Goal: Information Seeking & Learning: Learn about a topic

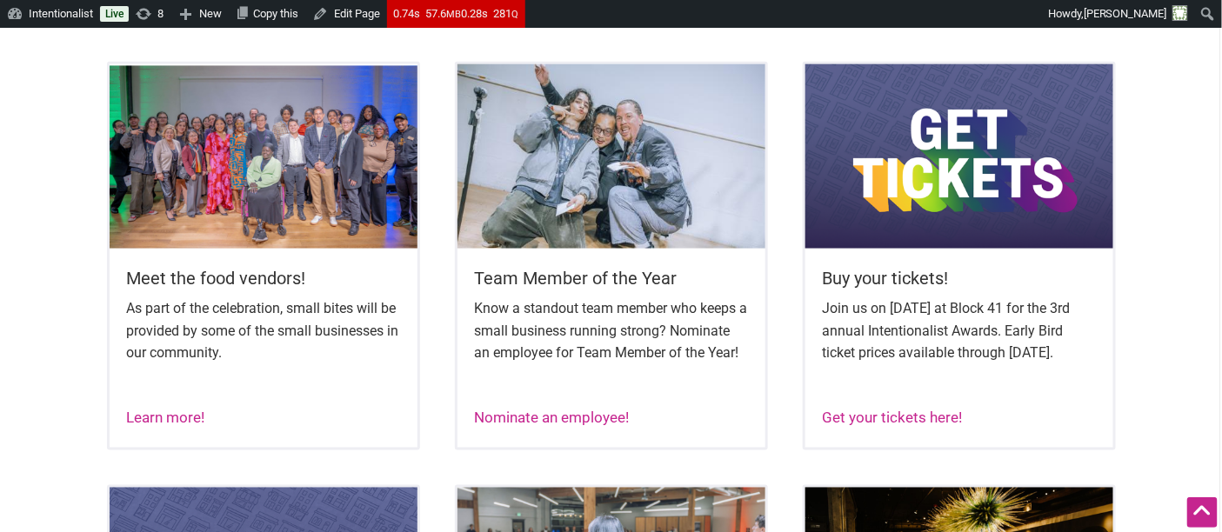
scroll to position [772, 0]
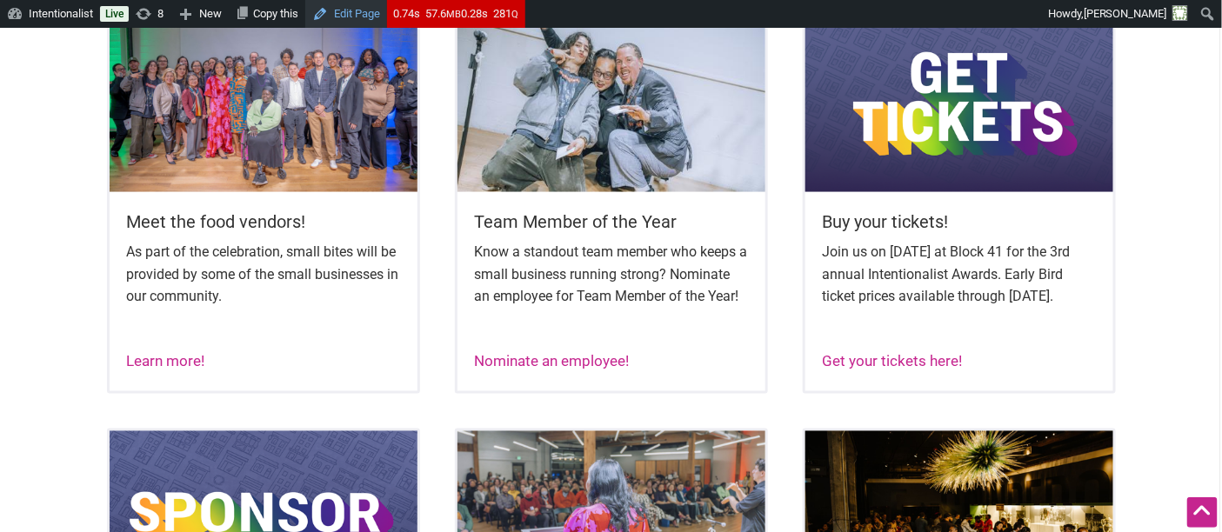
click at [355, 5] on link "Edit Page" at bounding box center [346, 14] width 82 height 28
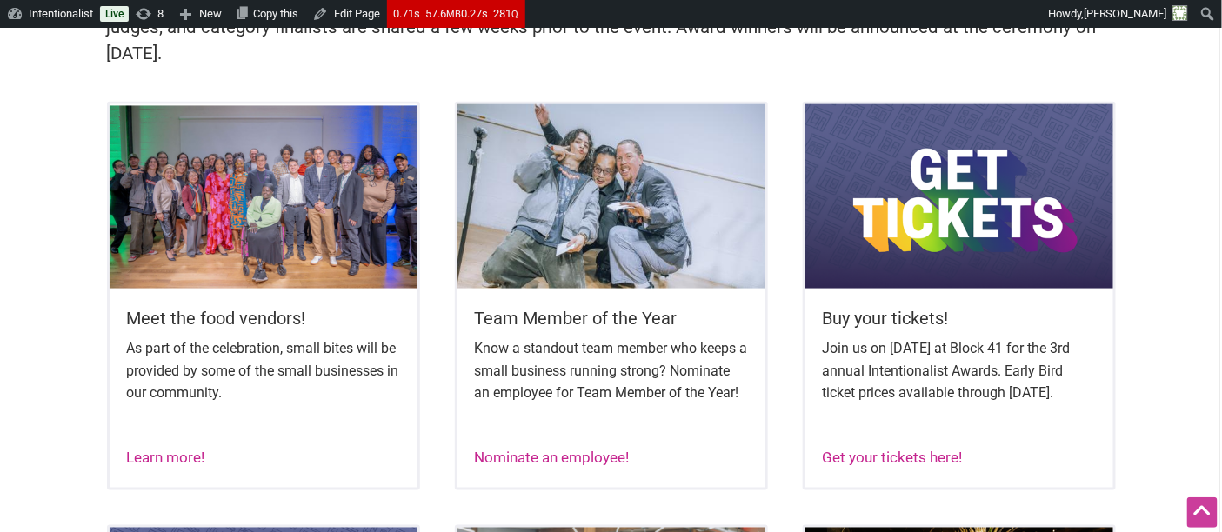
scroll to position [676, 0]
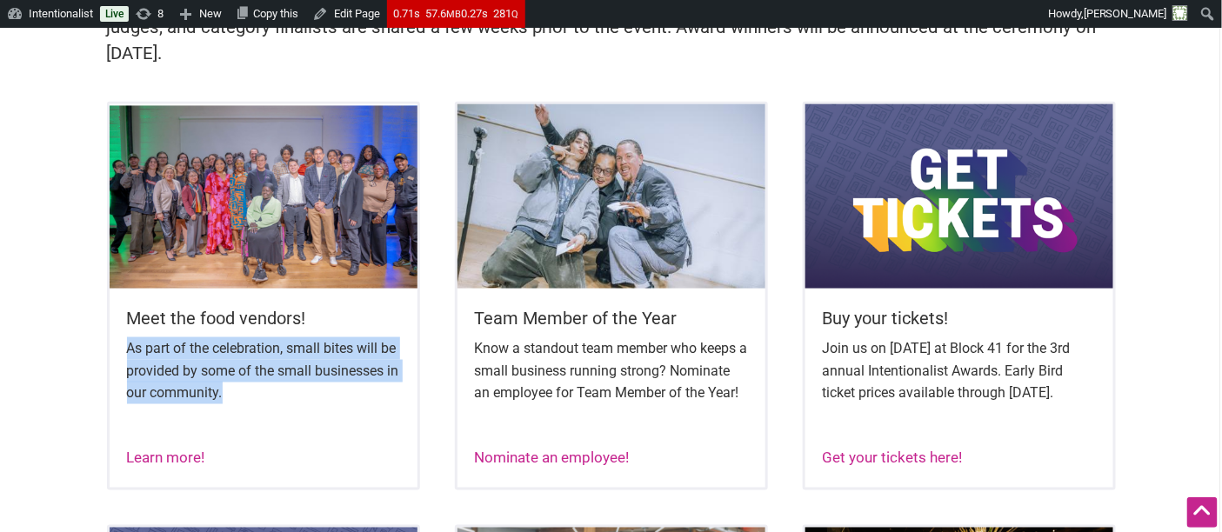
drag, startPoint x: 251, startPoint y: 388, endPoint x: 127, endPoint y: 351, distance: 129.6
click at [127, 351] on p "As part of the celebration, small bites will be provided by some of the small b…" at bounding box center [263, 371] width 273 height 67
copy p "As part of the celebration, small bites will be provided by some of the small b…"
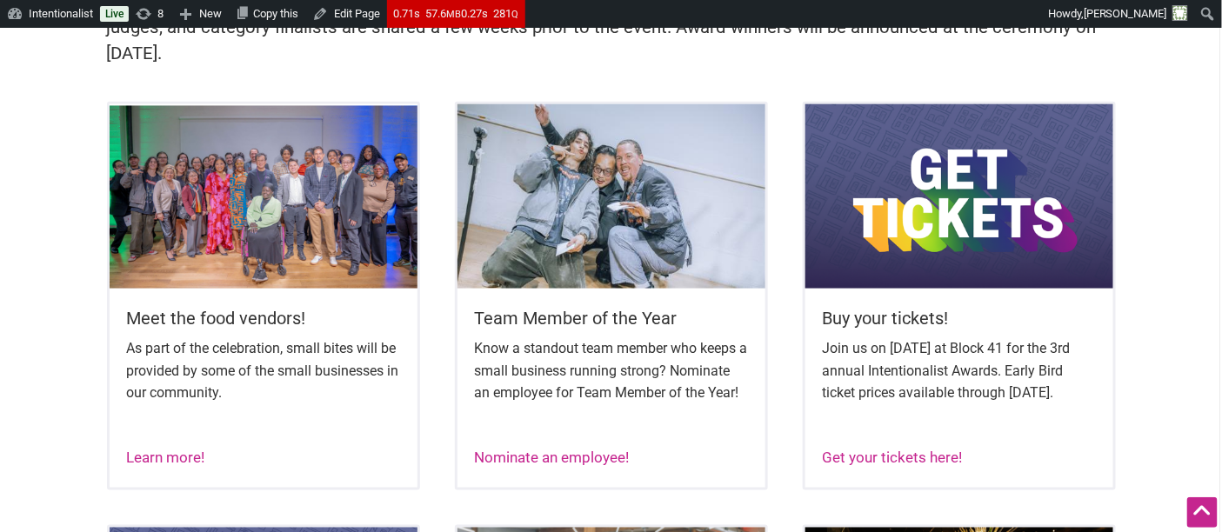
click at [49, 193] on div "Meet the food vendors! As part of the celebration, small bites will be provided…" at bounding box center [612, 314] width 1218 height 424
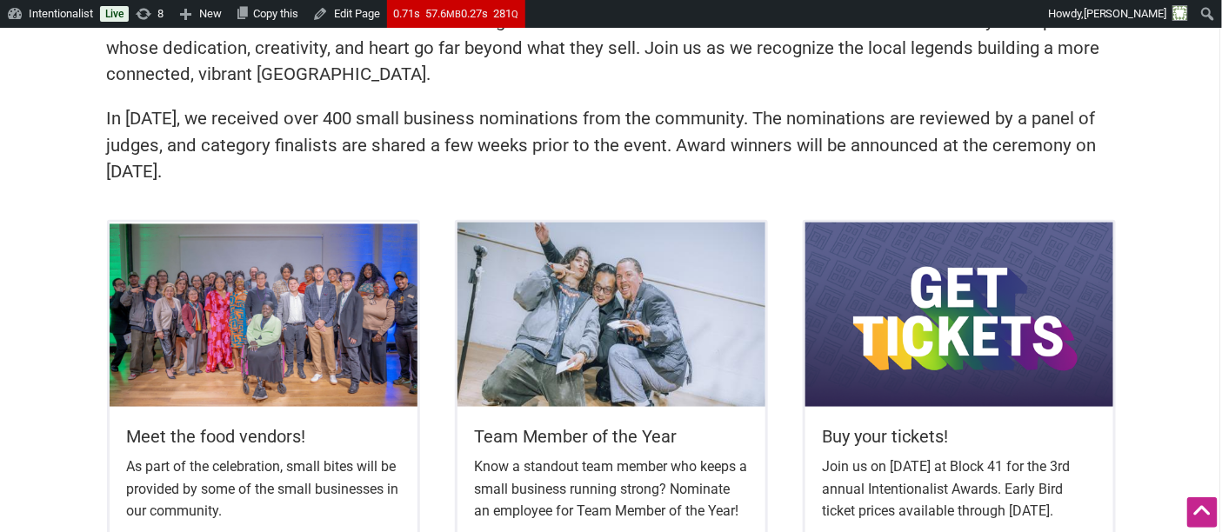
scroll to position [483, 0]
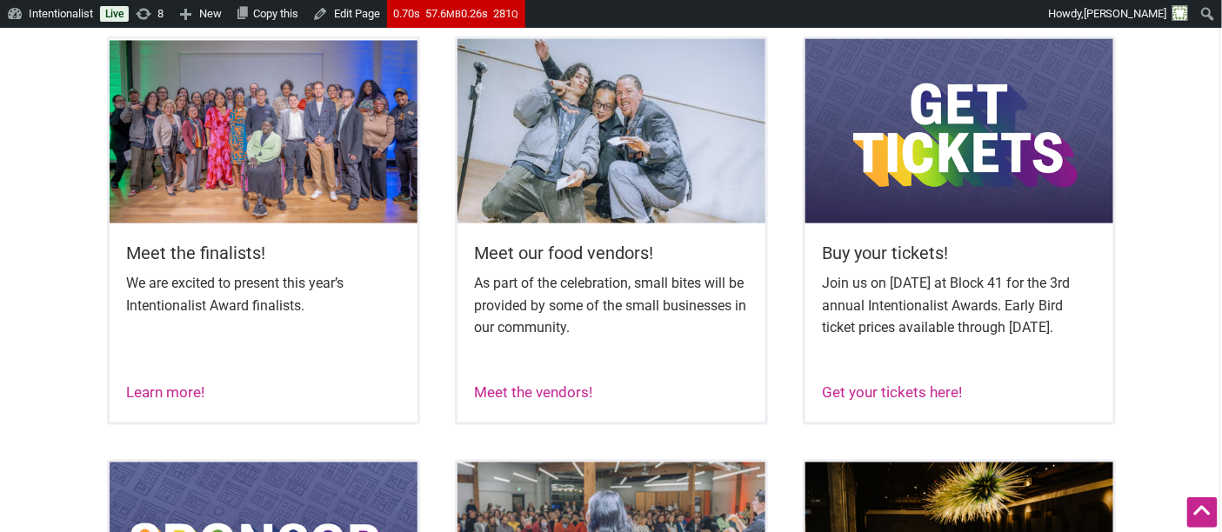
scroll to position [772, 0]
